Goal: Navigation & Orientation: Find specific page/section

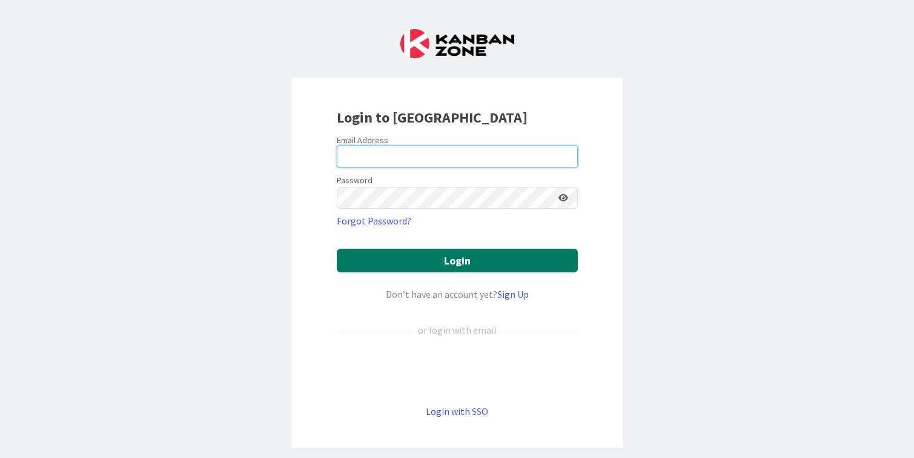
type input "[PERSON_NAME][EMAIL_ADDRESS][DOMAIN_NAME]"
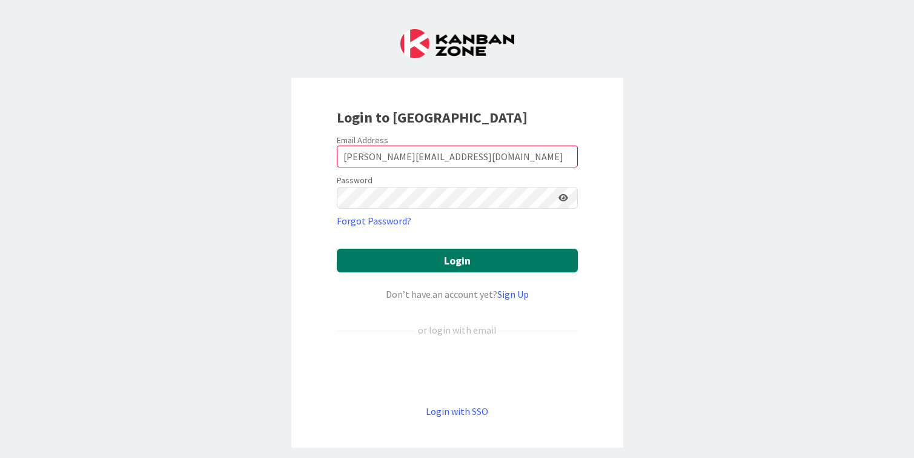
click at [435, 259] on button "Login" at bounding box center [457, 260] width 241 height 24
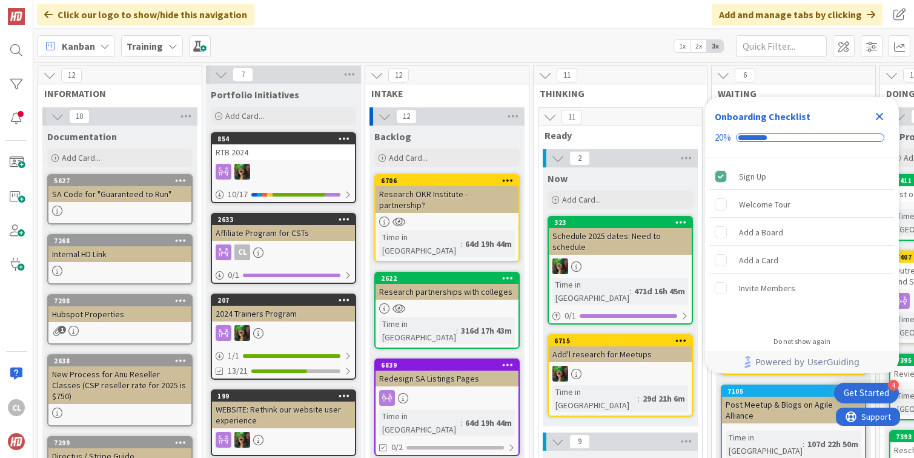
click at [881, 121] on icon "Close Checklist" at bounding box center [880, 116] width 15 height 15
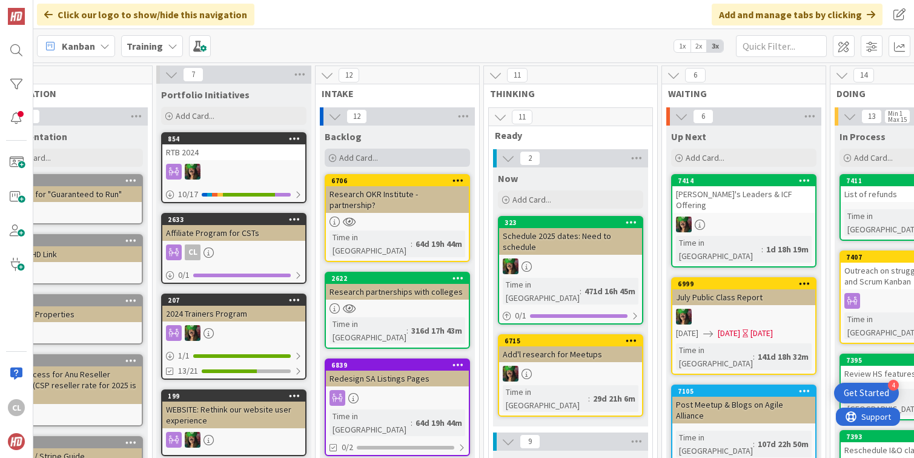
scroll to position [0, 58]
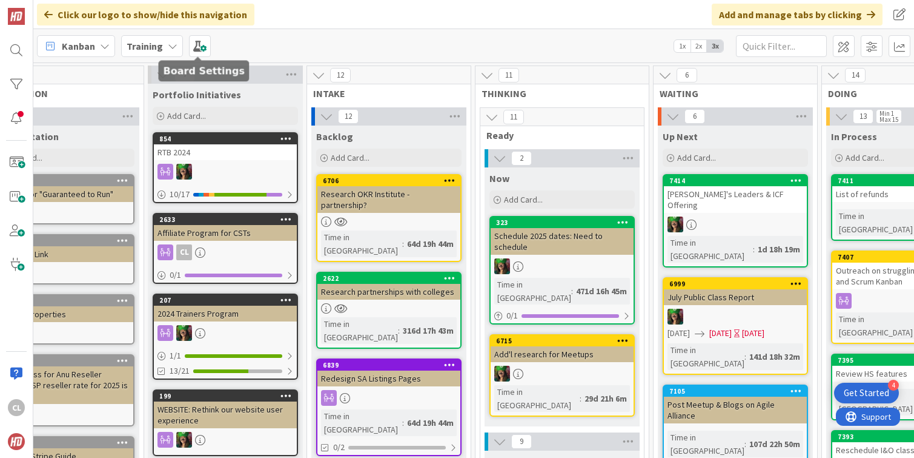
click at [159, 36] on div "Training" at bounding box center [152, 46] width 62 height 22
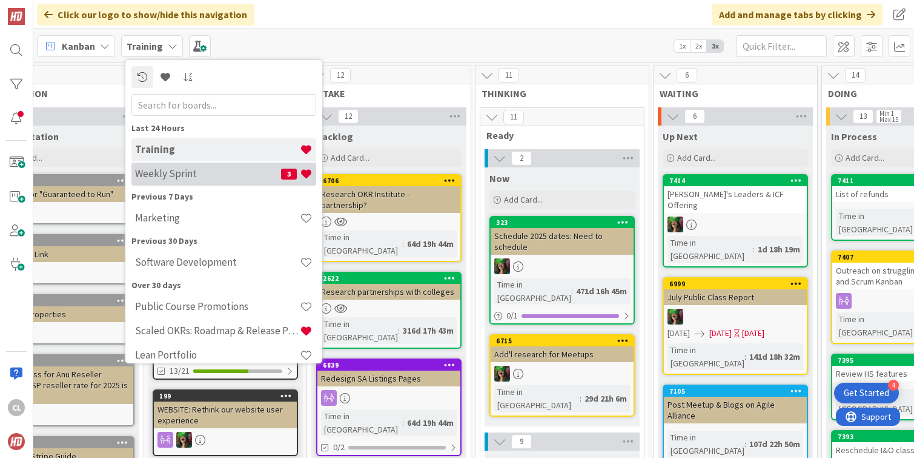
click at [182, 169] on h4 "Weekly Sprint" at bounding box center [208, 173] width 146 height 12
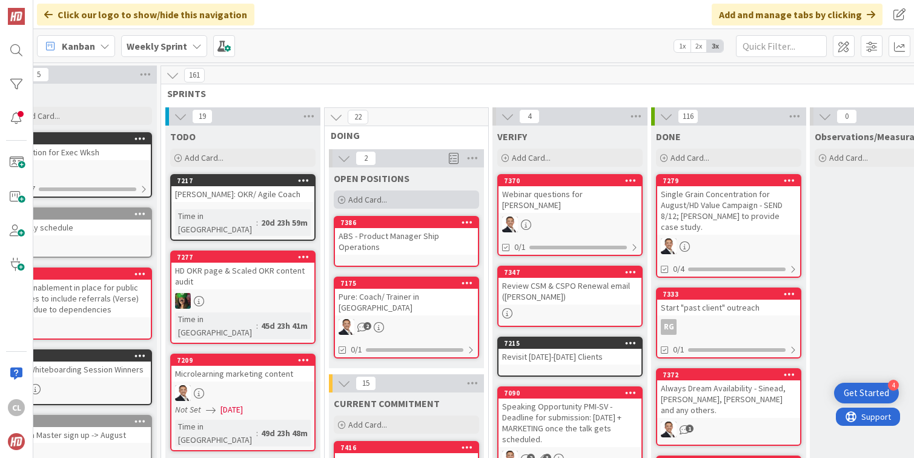
scroll to position [0, 38]
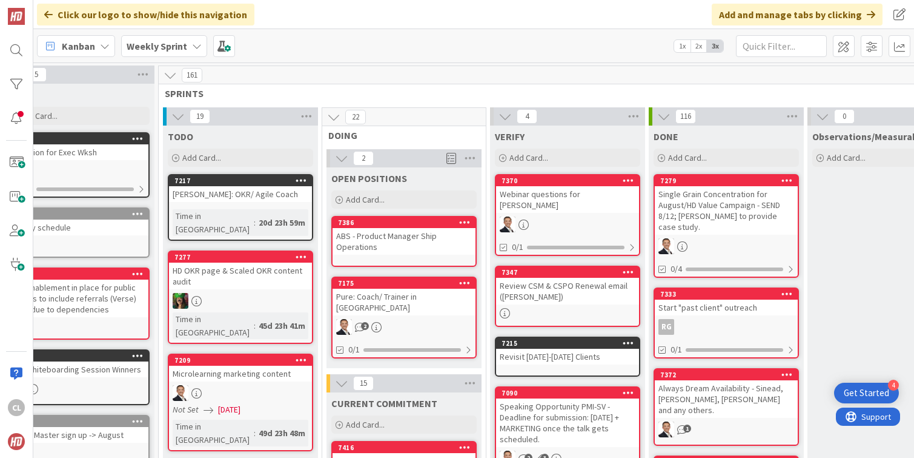
click at [391, 32] on div "Kanban Weekly Sprint 1x 2x 3x" at bounding box center [473, 45] width 881 height 33
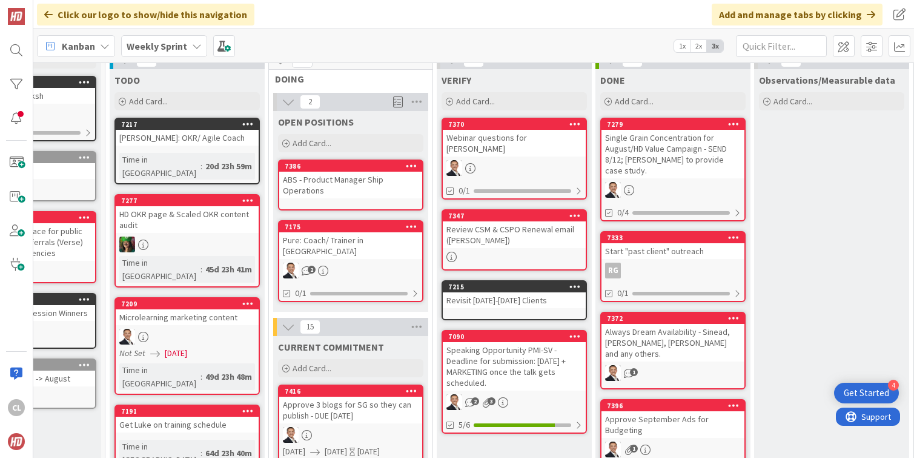
scroll to position [1, 92]
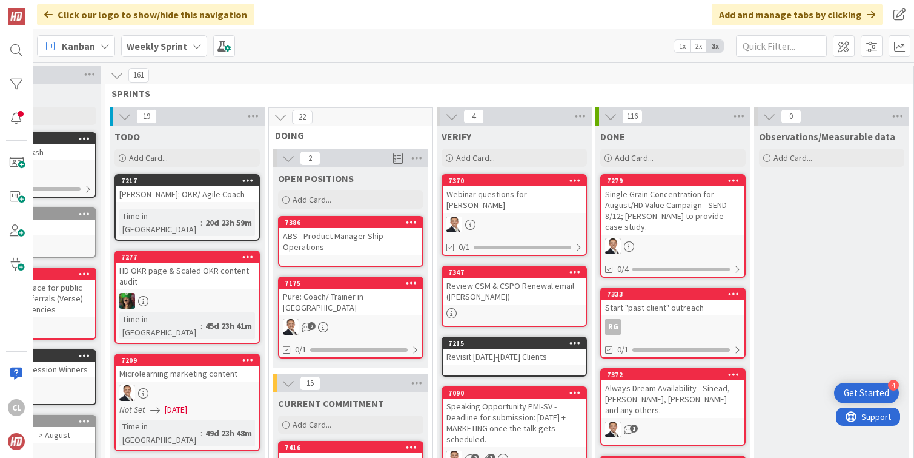
click at [283, 113] on icon at bounding box center [280, 116] width 13 height 13
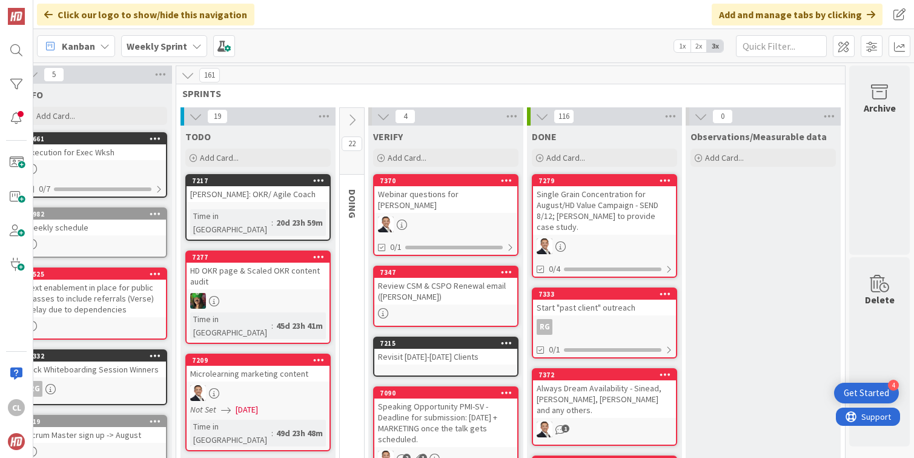
click at [357, 119] on icon at bounding box center [351, 119] width 13 height 13
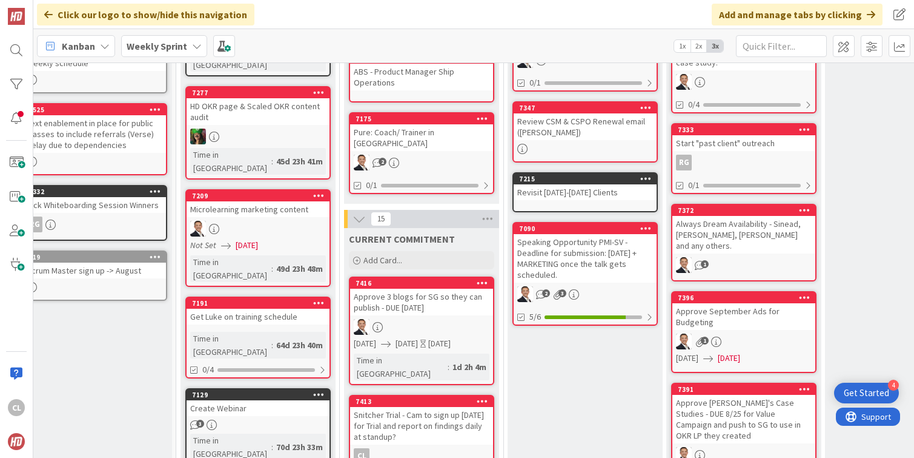
scroll to position [172, 21]
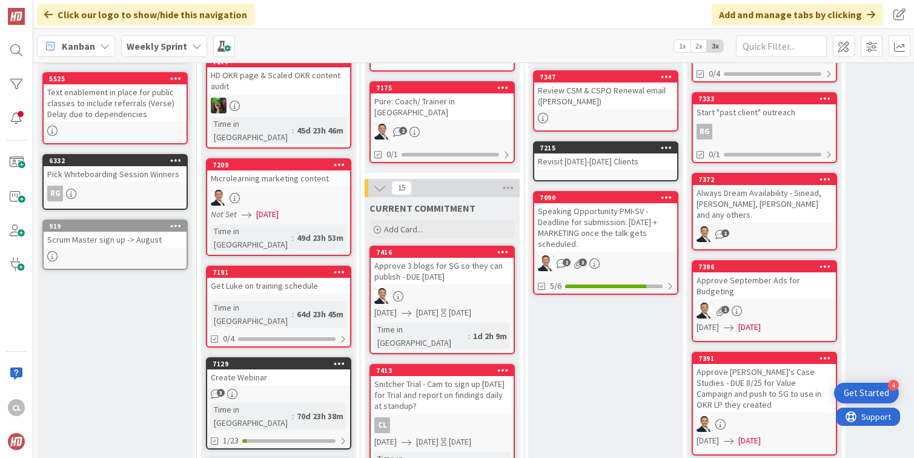
scroll to position [202, 0]
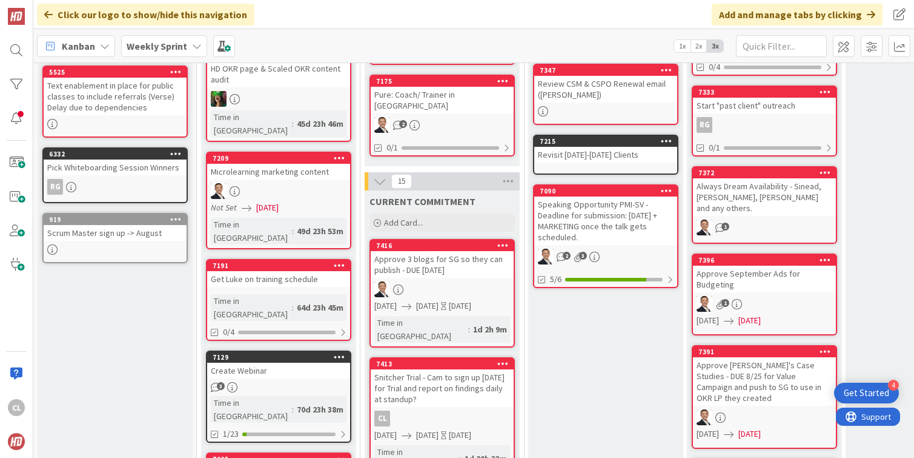
click at [419, 256] on div "Approve 3 blogs for SG so they can publish - DUE [DATE]" at bounding box center [442, 264] width 143 height 27
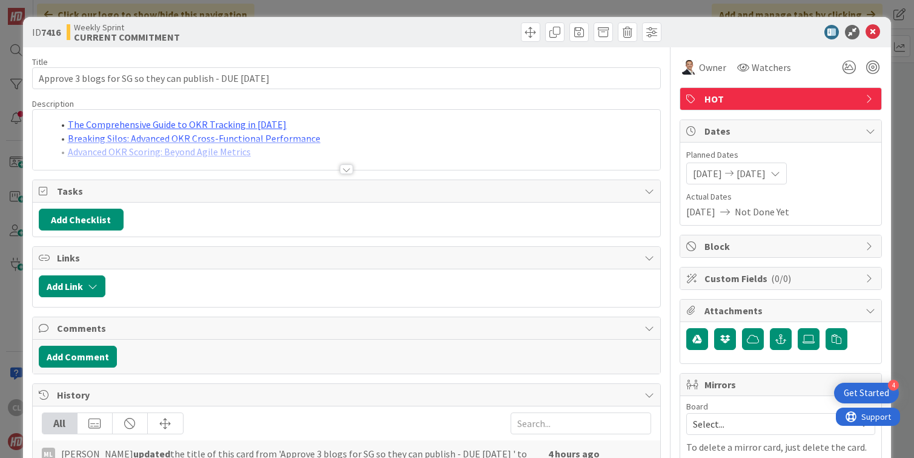
click at [408, 155] on div at bounding box center [347, 154] width 628 height 31
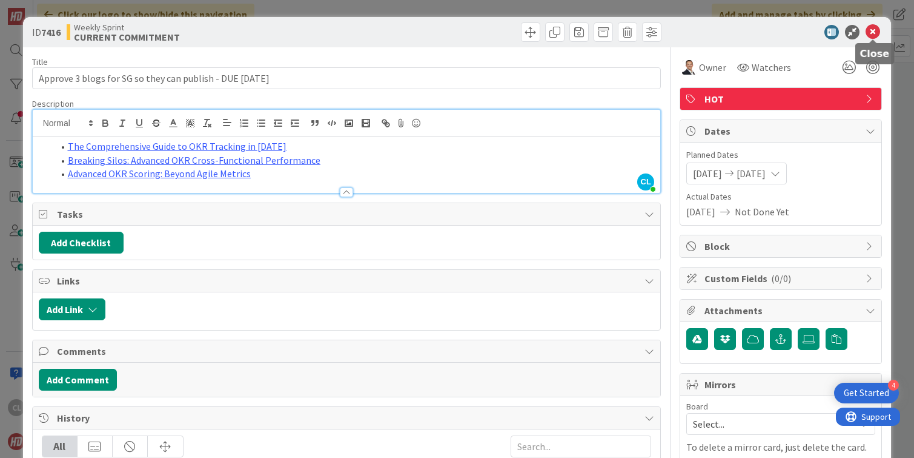
click at [874, 38] on icon at bounding box center [873, 32] width 15 height 15
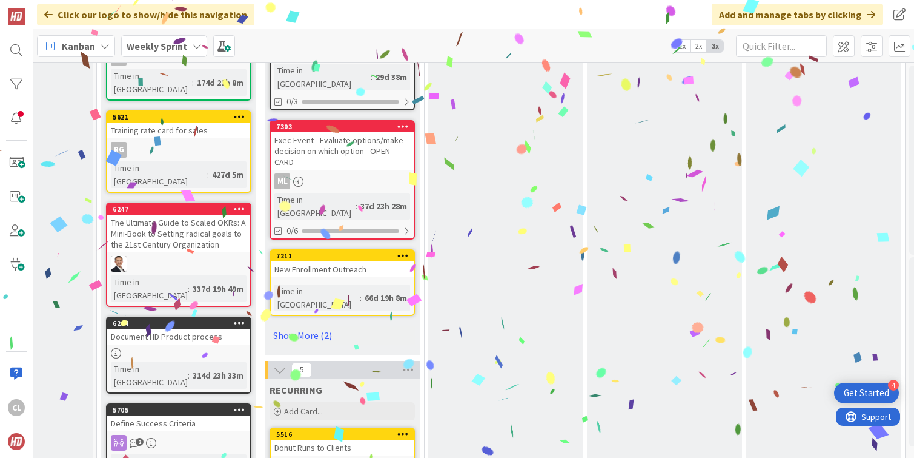
scroll to position [1101, 100]
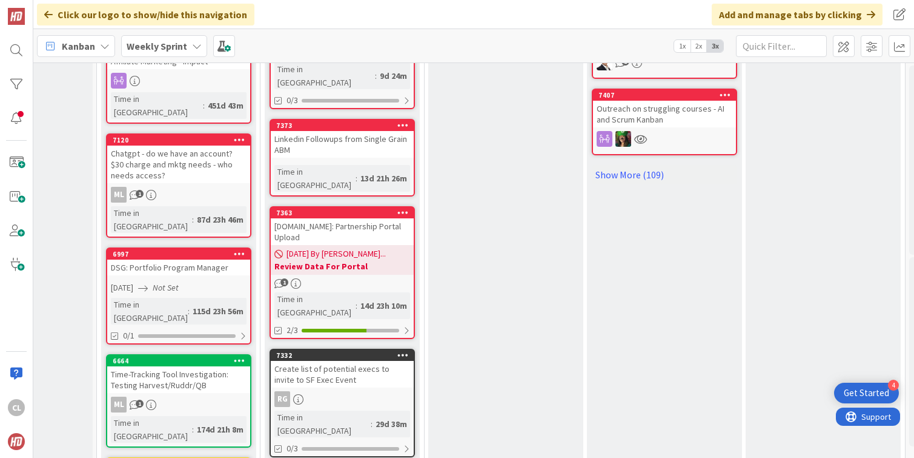
scroll to position [924, 100]
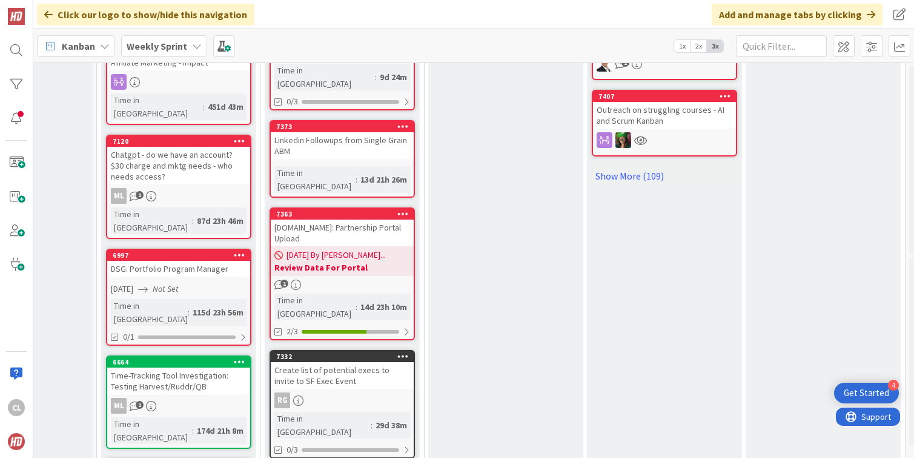
click at [350, 392] on div "RG" at bounding box center [342, 400] width 143 height 16
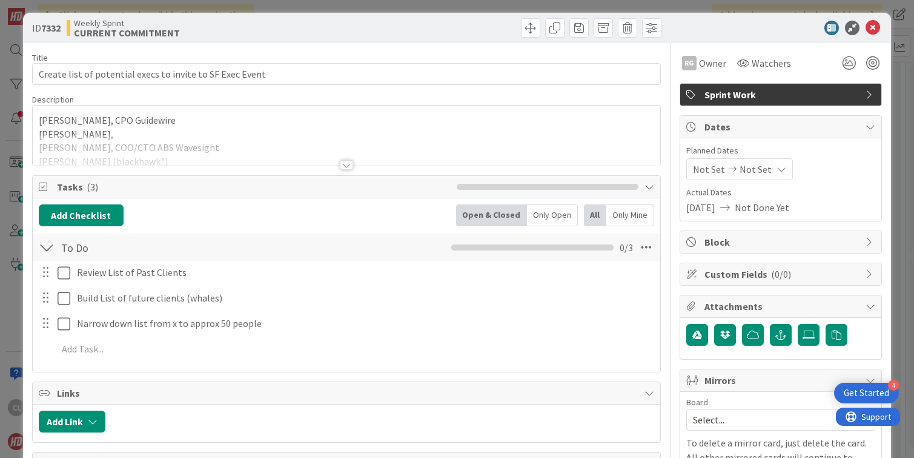
click at [297, 143] on div at bounding box center [347, 150] width 628 height 31
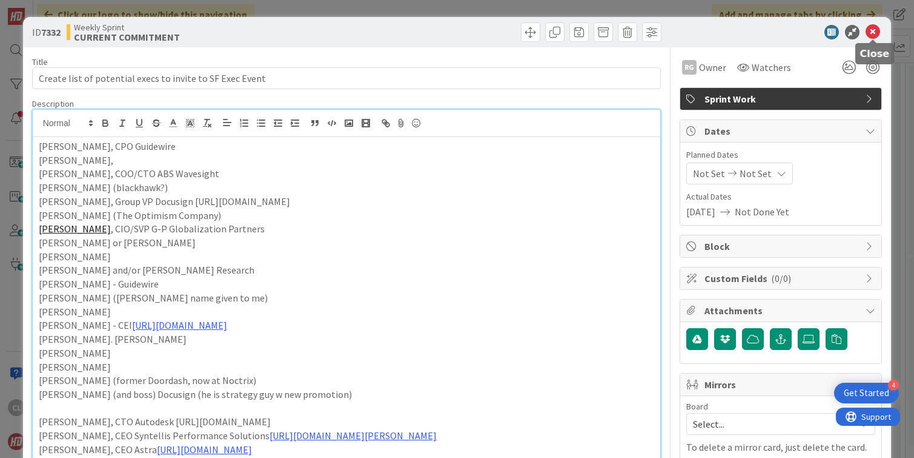
click at [876, 33] on icon at bounding box center [873, 32] width 15 height 15
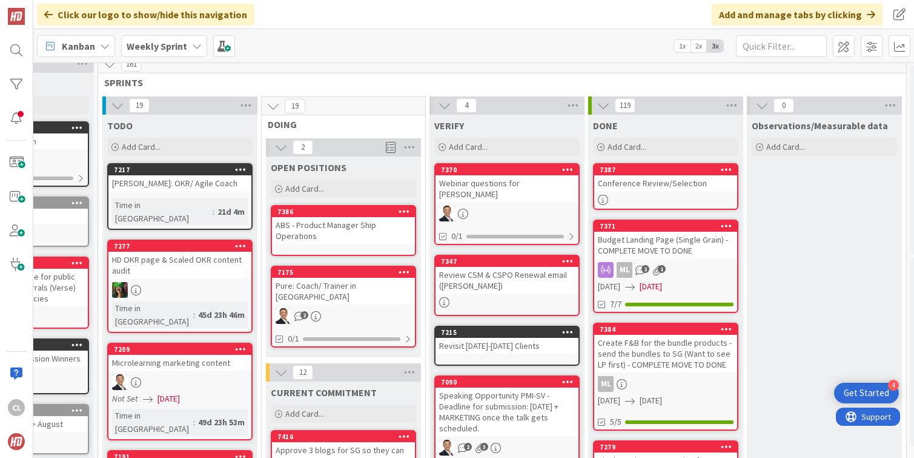
scroll to position [0, 99]
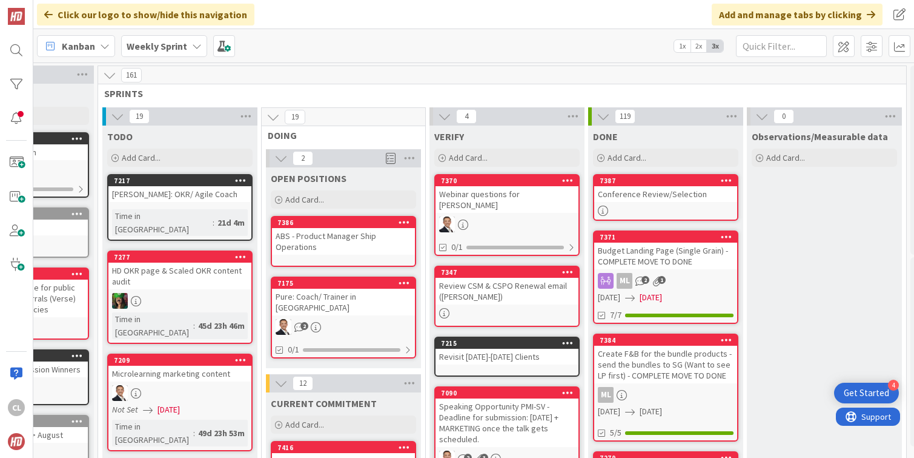
click at [161, 47] on b "Weekly Sprint" at bounding box center [157, 46] width 61 height 12
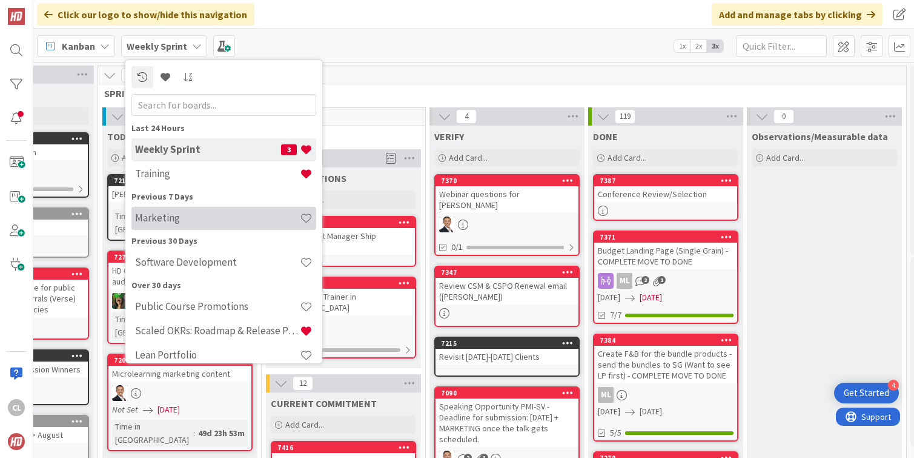
click at [171, 222] on h4 "Marketing" at bounding box center [217, 218] width 165 height 12
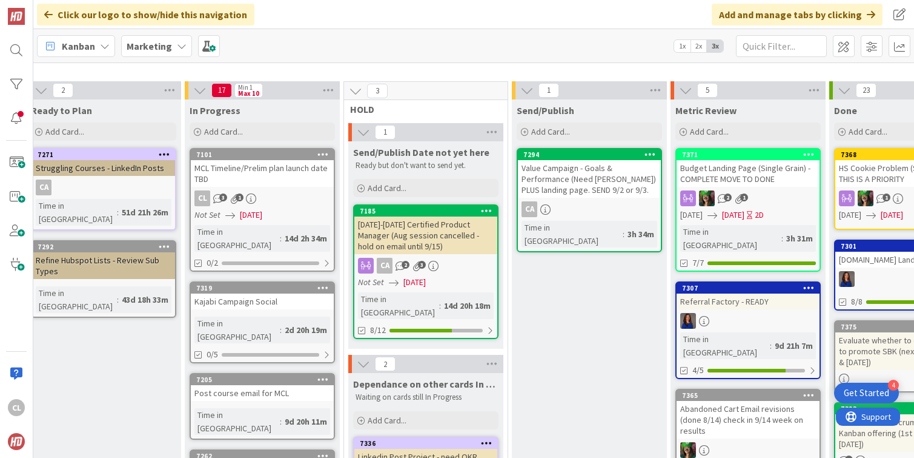
scroll to position [20, 344]
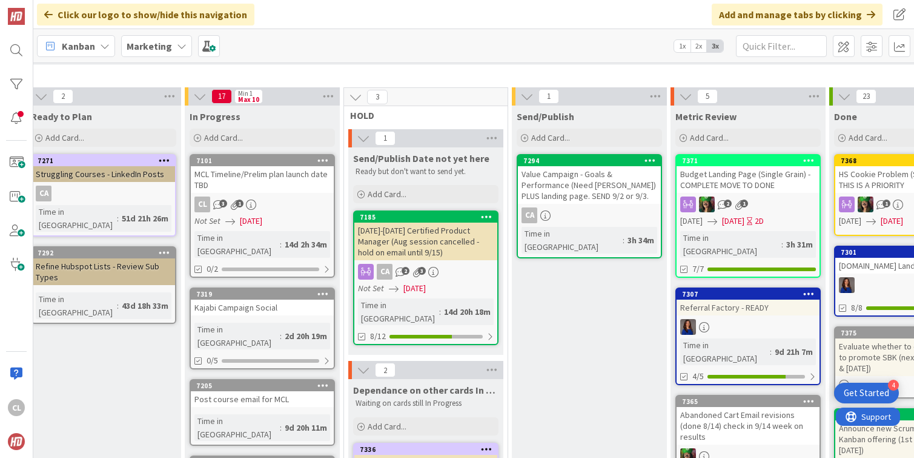
click at [265, 190] on div "MCL Timeline/Prelim plan launch date TBD" at bounding box center [262, 179] width 143 height 27
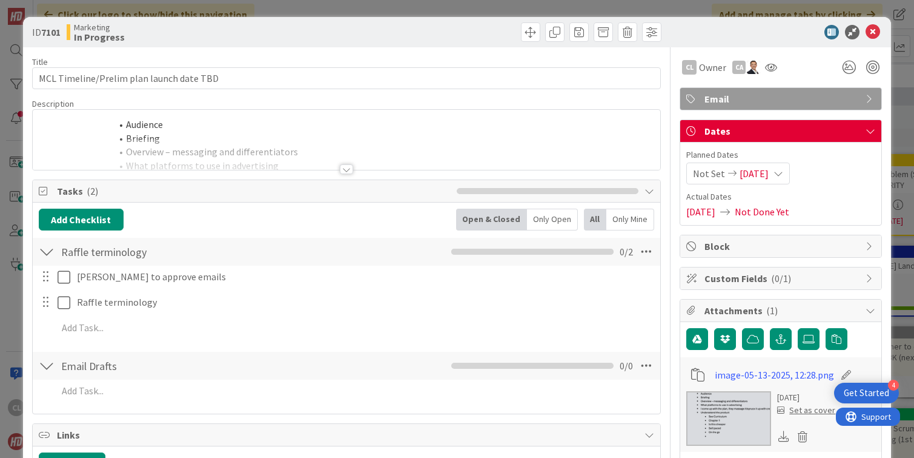
click at [261, 153] on div at bounding box center [347, 154] width 628 height 31
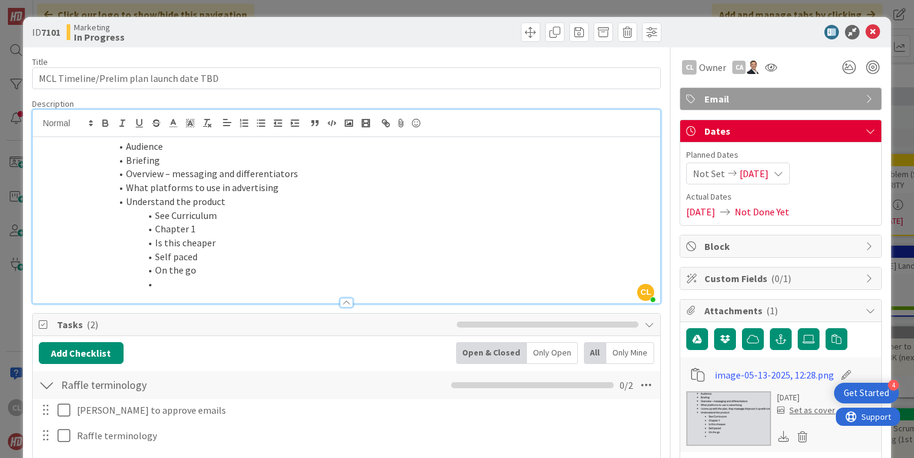
click at [189, 282] on li at bounding box center [354, 284] width 602 height 14
click at [282, 10] on div "ID 7101 Marketing In Progress Title 40 / 128 MCL Timeline/Prelim plan launch da…" at bounding box center [457, 229] width 914 height 458
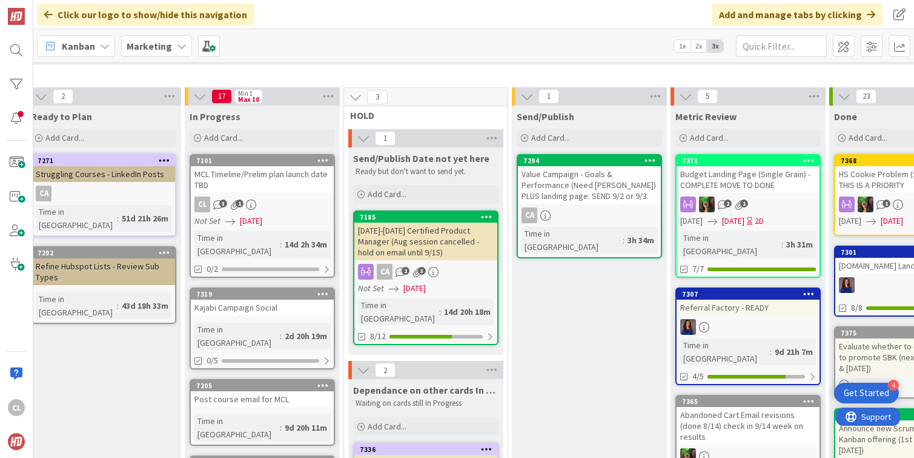
click at [270, 196] on link "7101 MCL Timeline/Prelim plan launch date TBD CL 3 1 Not Set [DATE] Time in [GE…" at bounding box center [262, 216] width 145 height 124
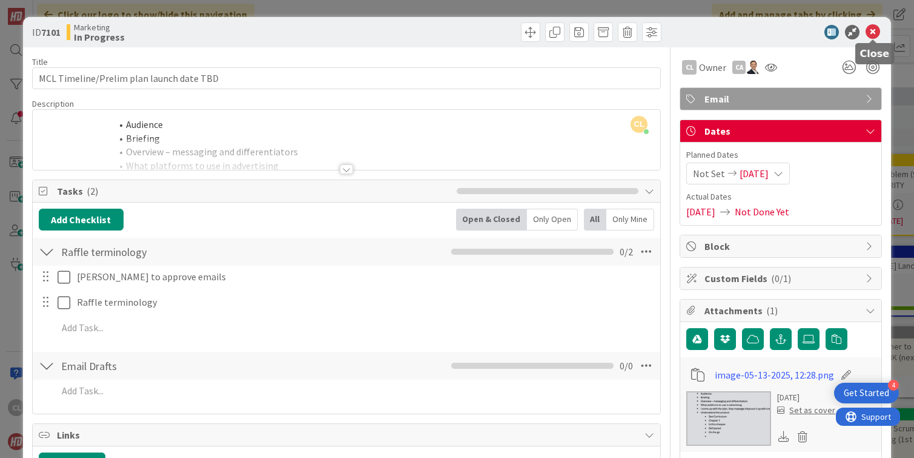
click at [870, 30] on icon at bounding box center [873, 32] width 15 height 15
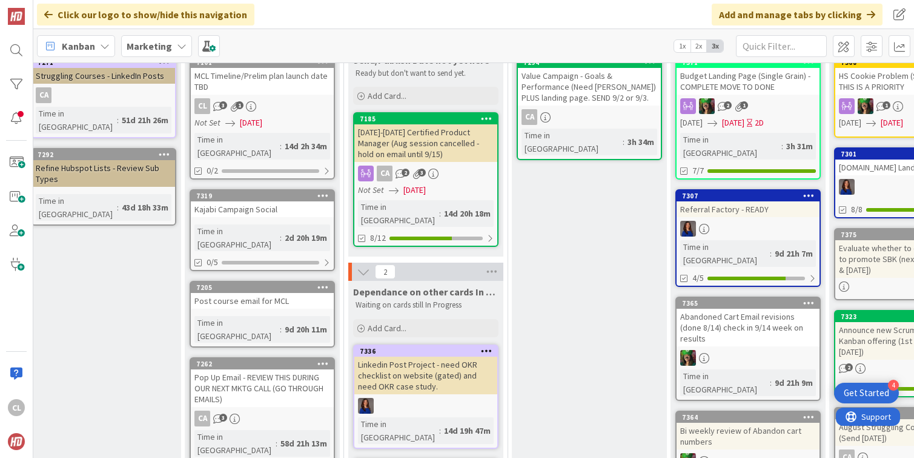
scroll to position [124, 344]
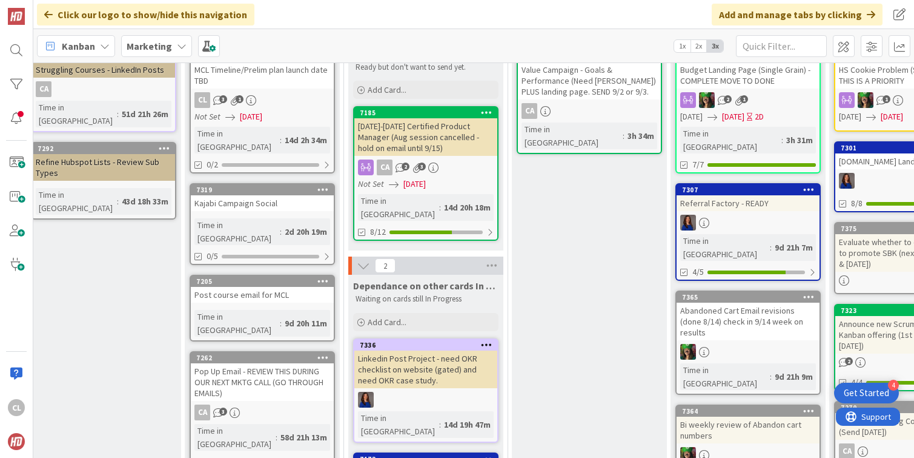
click at [271, 195] on div "Kajabi Campaign Social" at bounding box center [262, 203] width 143 height 16
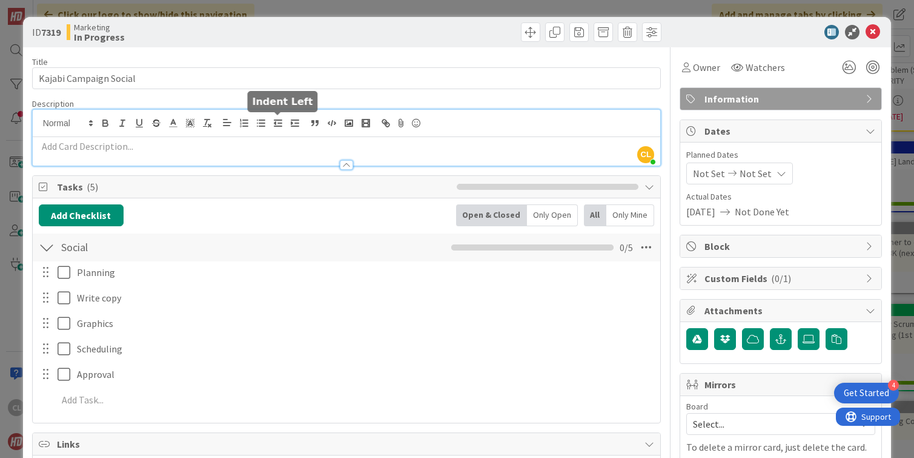
click at [279, 121] on div "[PERSON_NAME] [PERSON_NAME] just joined" at bounding box center [347, 138] width 628 height 56
click at [878, 34] on icon at bounding box center [873, 32] width 15 height 15
